Goal: Transaction & Acquisition: Purchase product/service

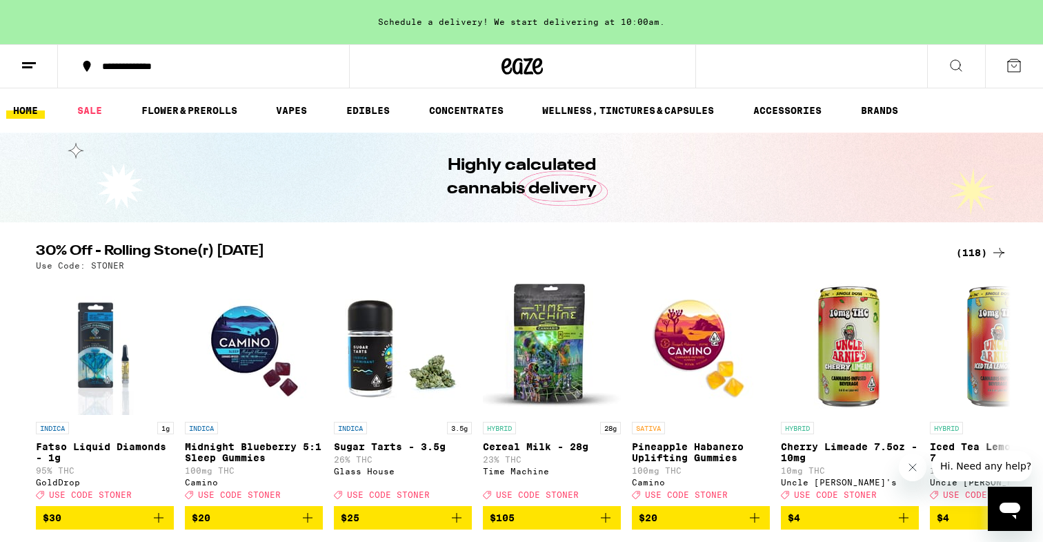
click at [977, 259] on div "(118)" at bounding box center [982, 252] width 51 height 17
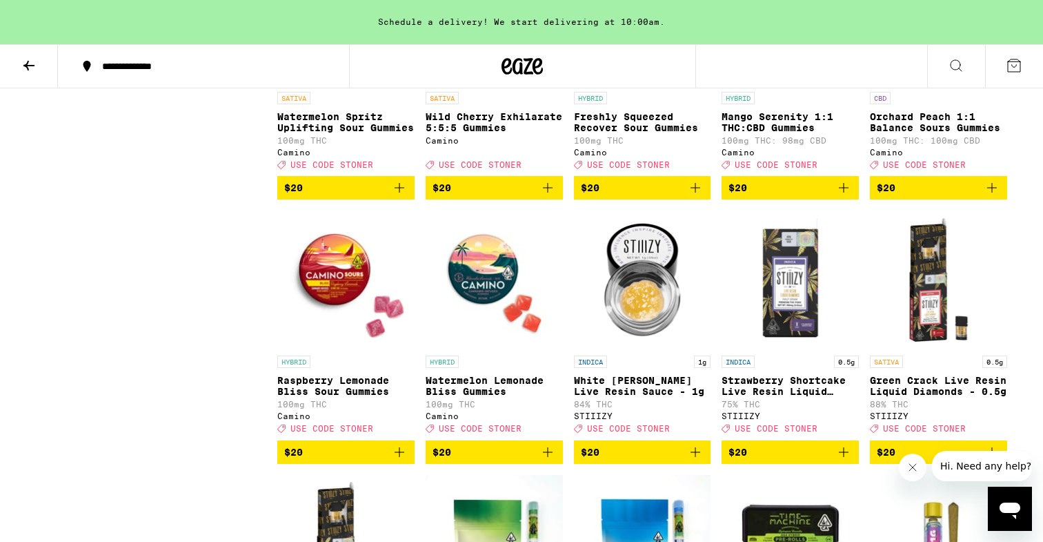
scroll to position [1061, 0]
